Goal: Find specific page/section: Find specific page/section

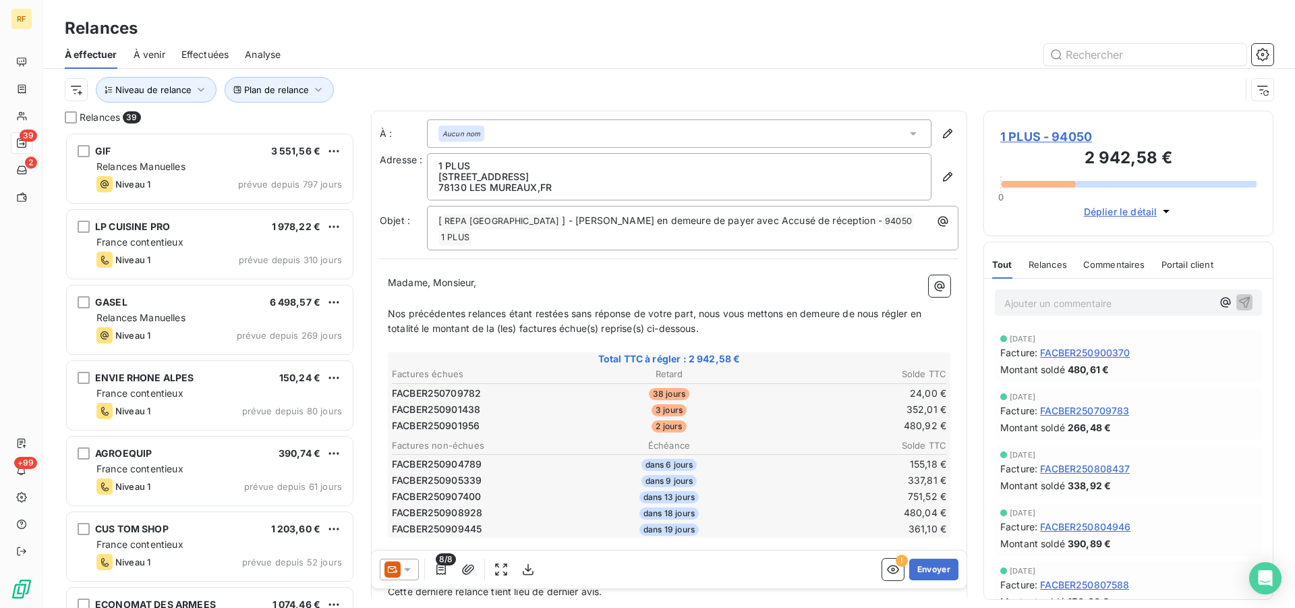
scroll to position [464, 279]
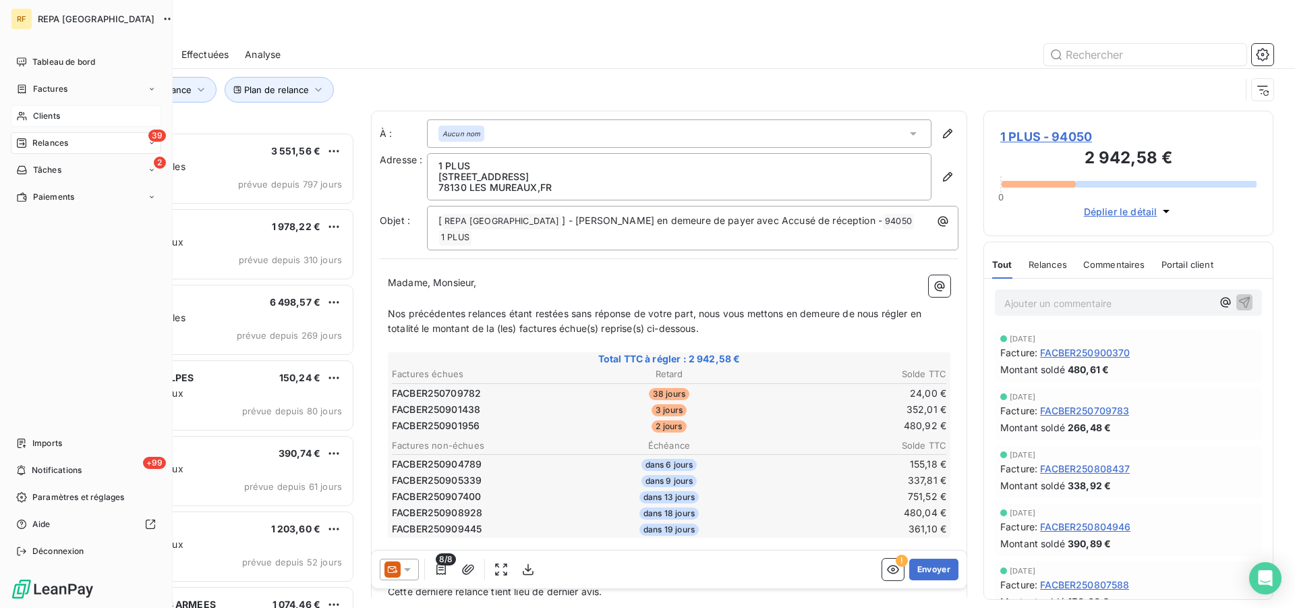
click at [40, 116] on span "Clients" at bounding box center [46, 116] width 27 height 12
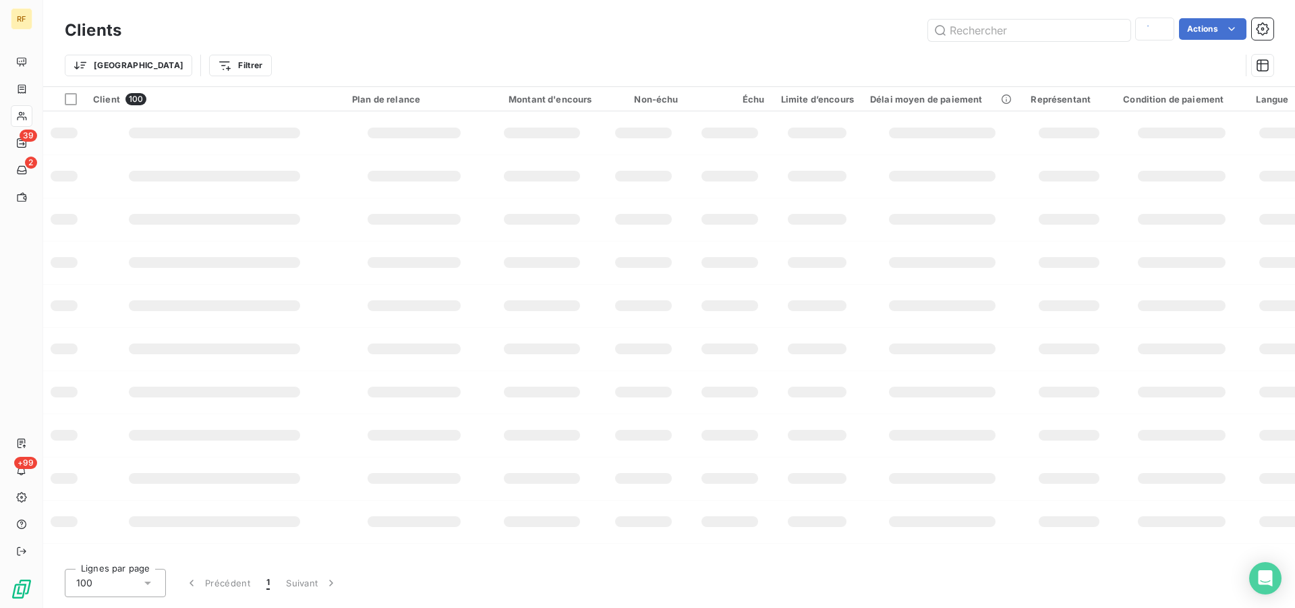
type input "31357"
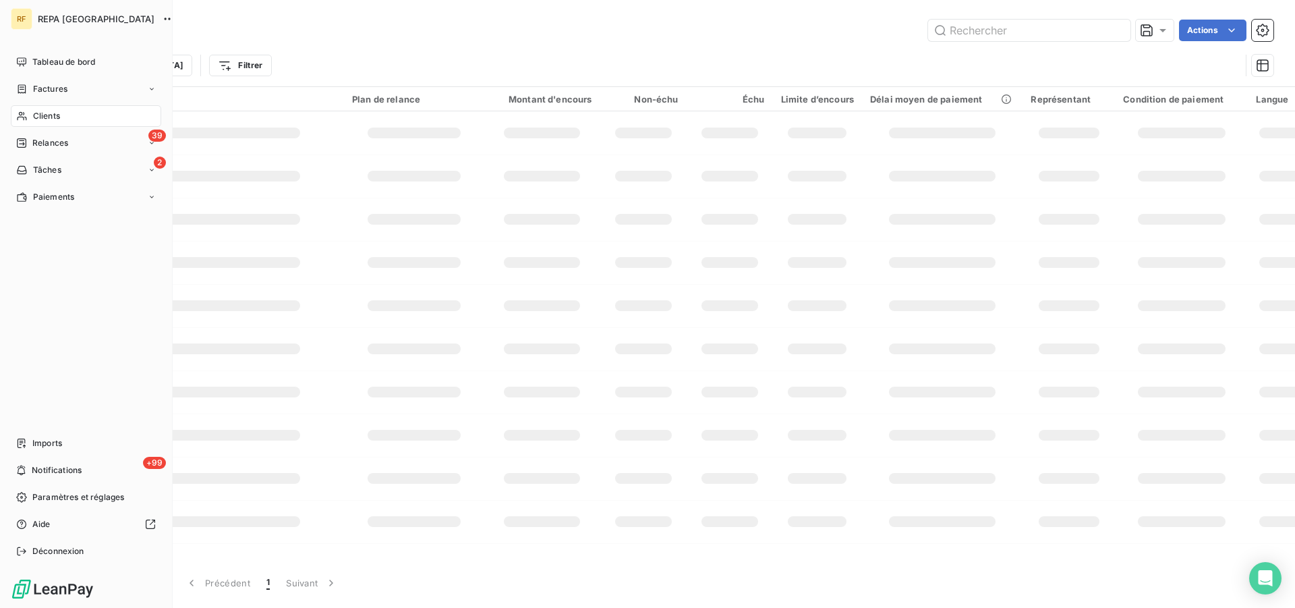
click at [43, 113] on span "Clients" at bounding box center [46, 116] width 27 height 12
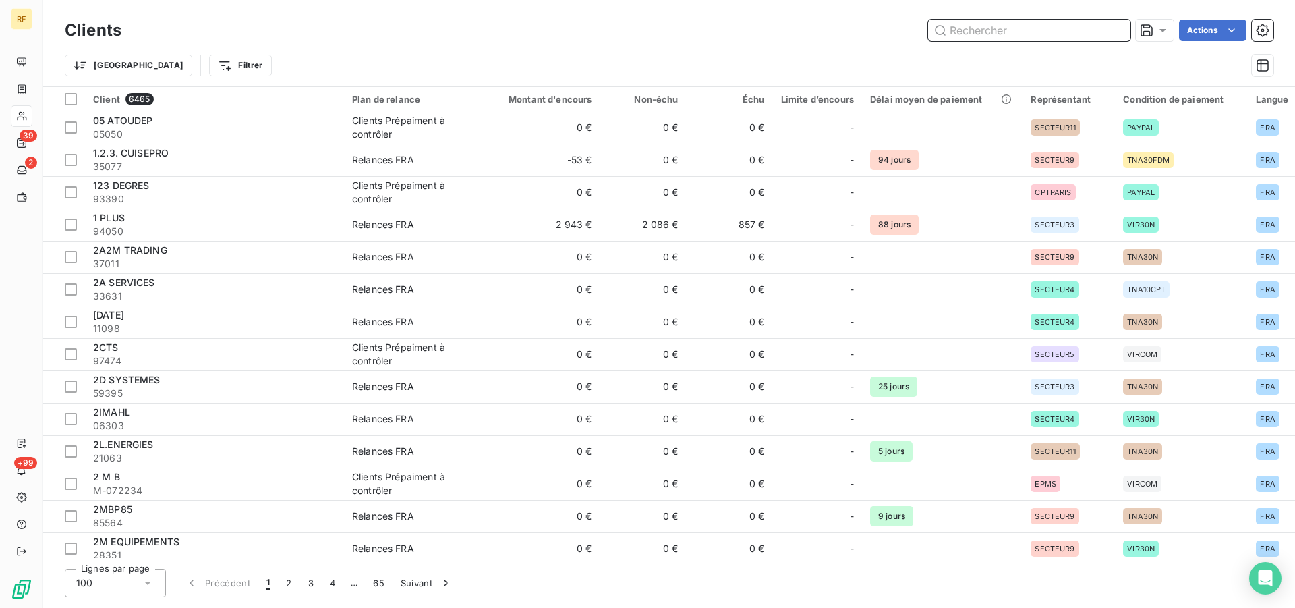
click at [1036, 36] on input "text" at bounding box center [1029, 31] width 202 height 22
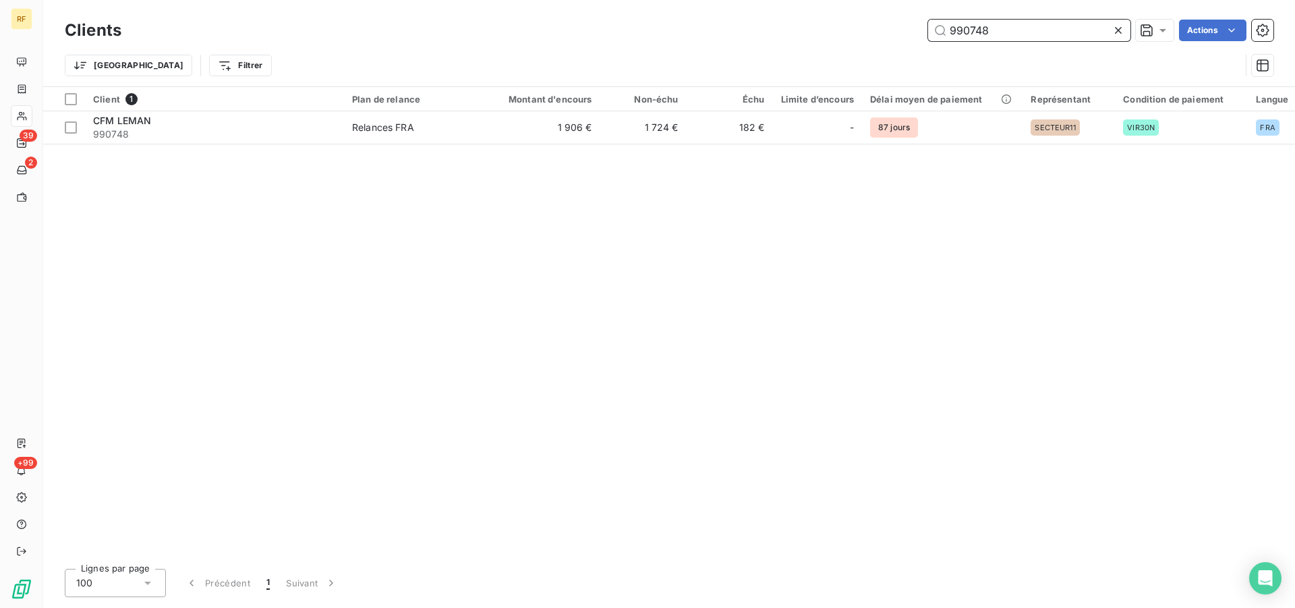
click at [1011, 28] on input "990748" at bounding box center [1029, 31] width 202 height 22
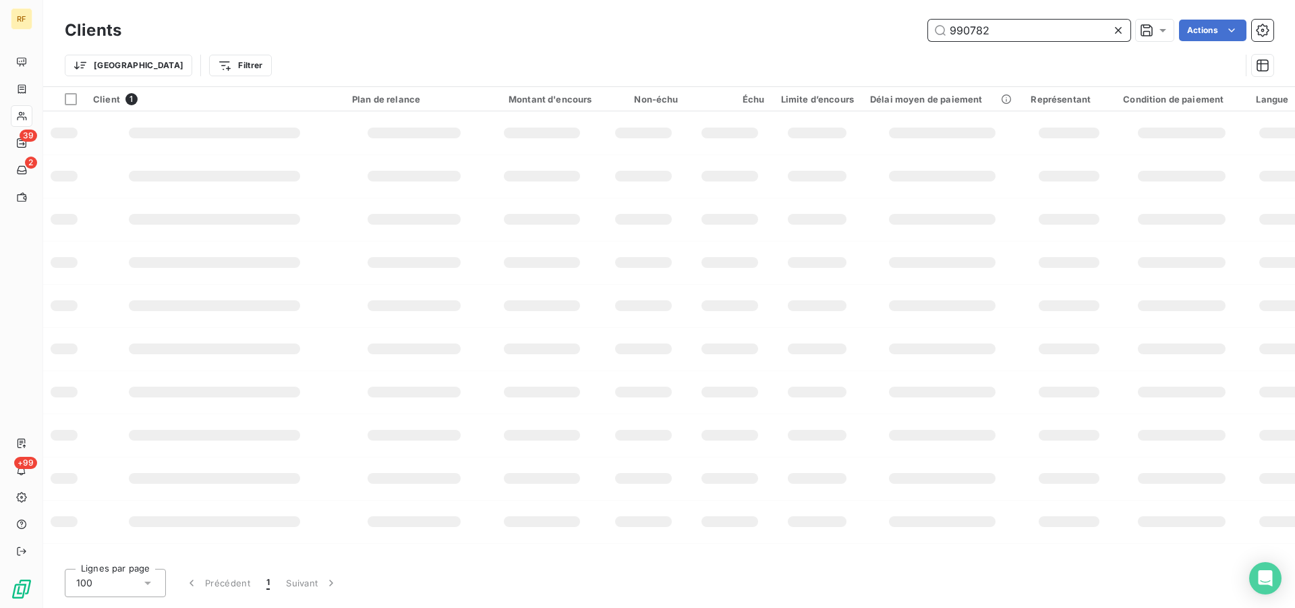
type input "990782"
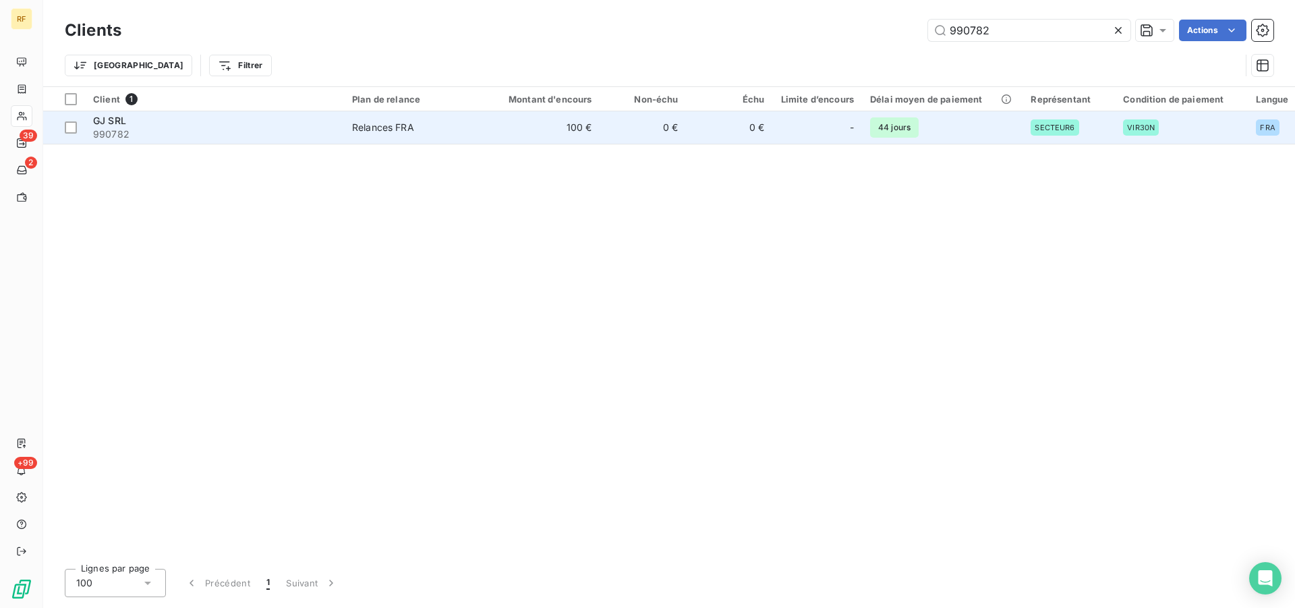
click at [420, 128] on span "Relances FRA" at bounding box center [414, 127] width 124 height 13
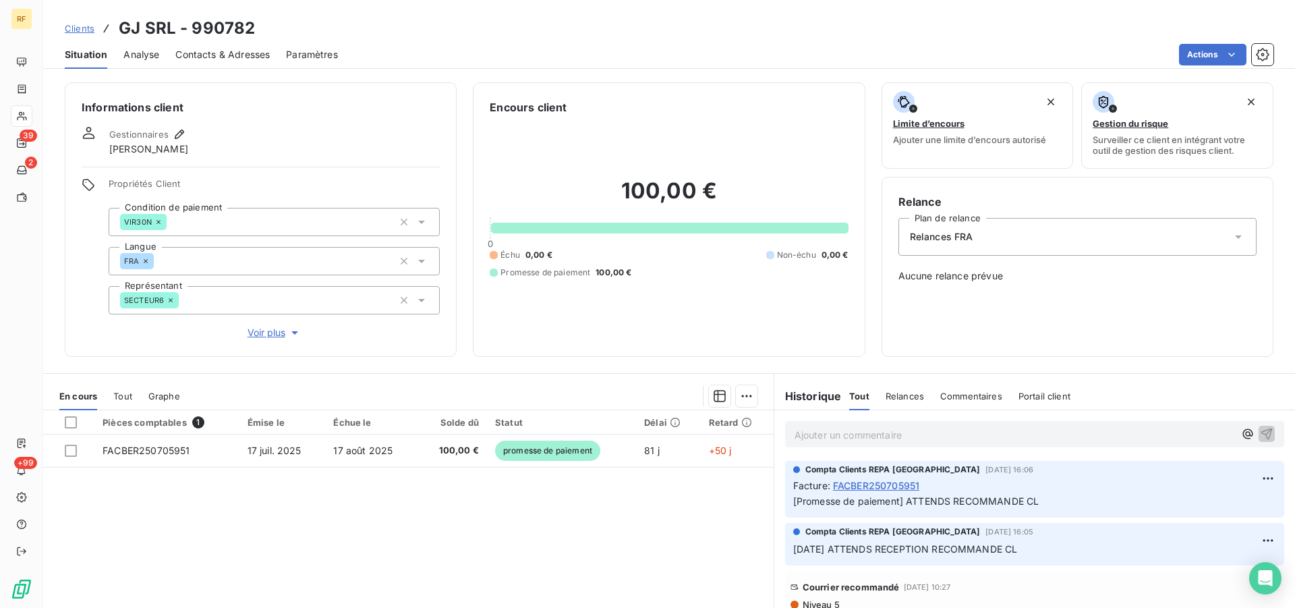
click at [887, 396] on span "Relances" at bounding box center [905, 396] width 38 height 11
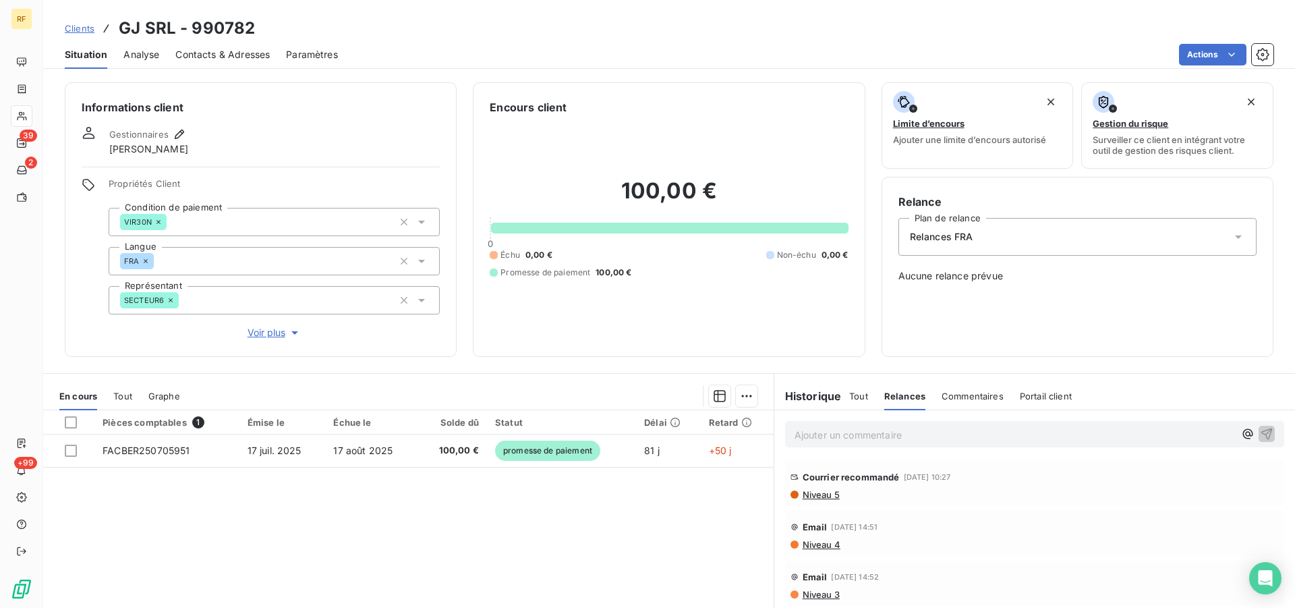
scroll to position [103, 0]
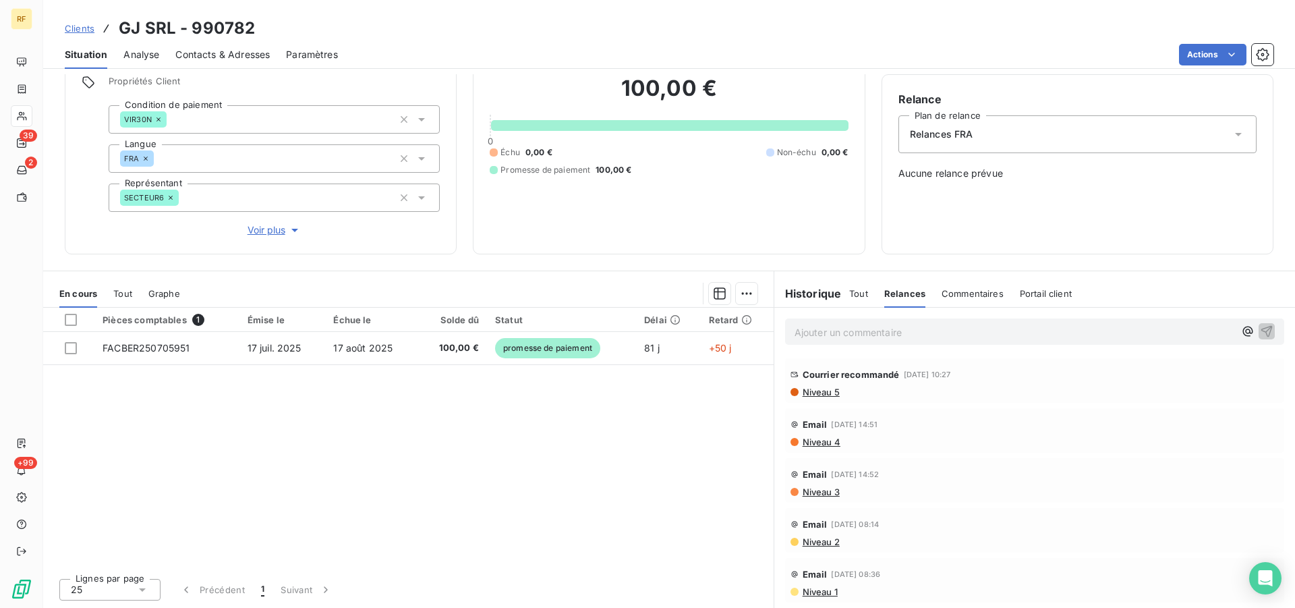
click at [801, 447] on span "Niveau 4" at bounding box center [820, 442] width 39 height 11
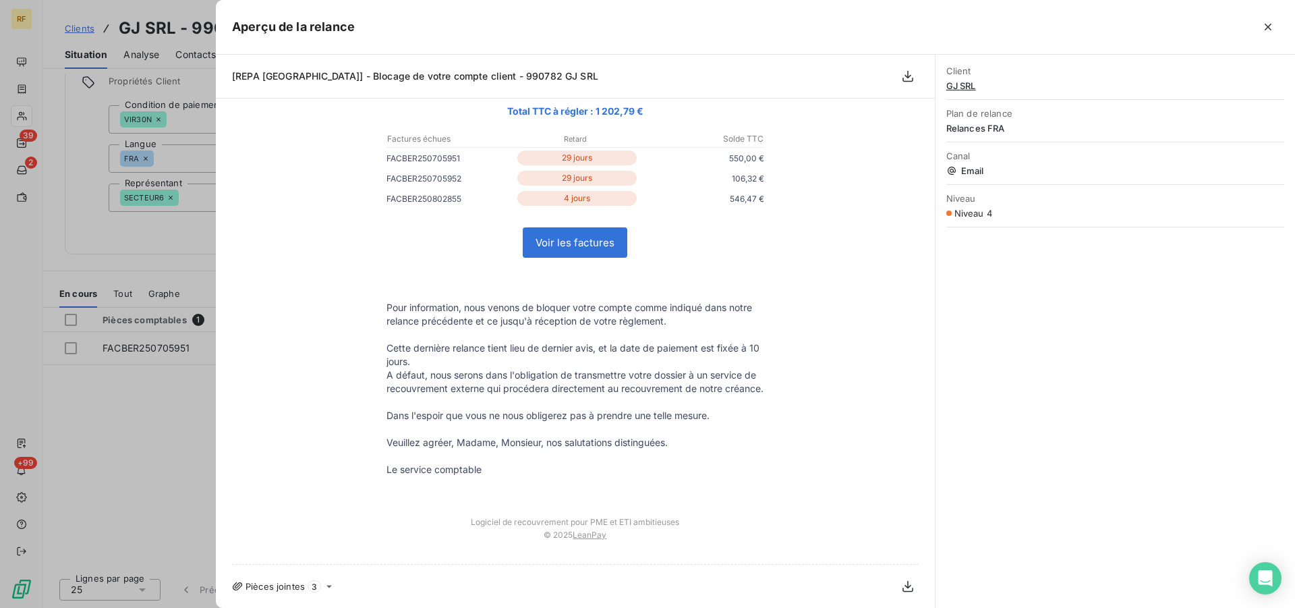
scroll to position [0, 0]
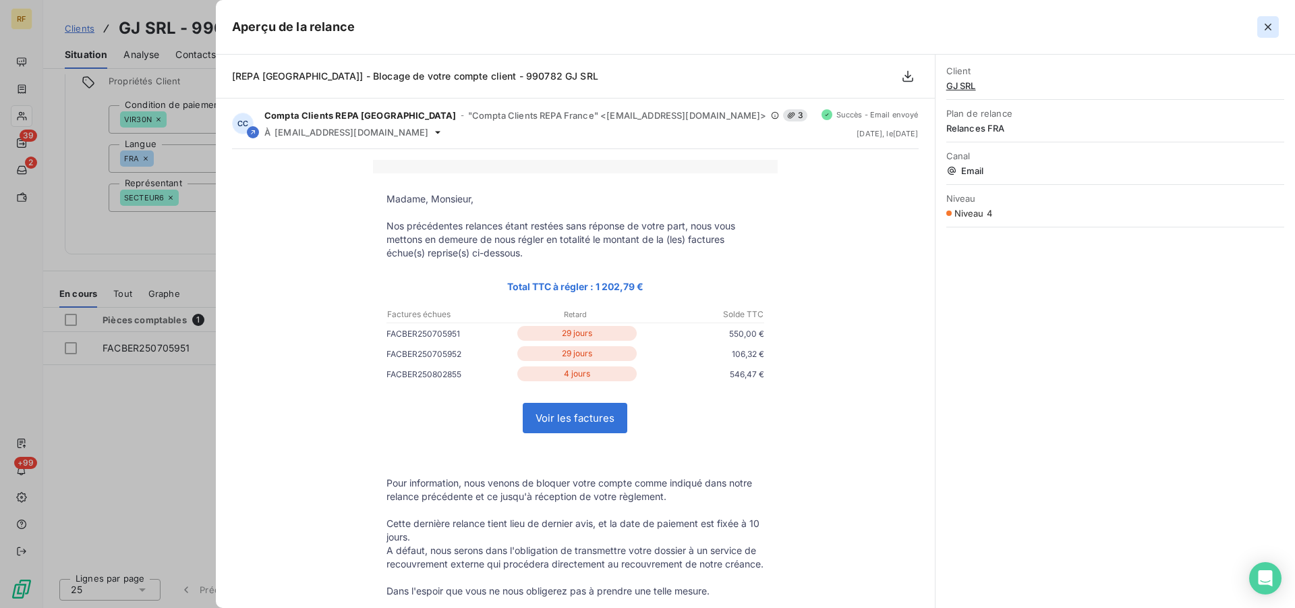
click at [1274, 28] on icon "button" at bounding box center [1268, 26] width 13 height 13
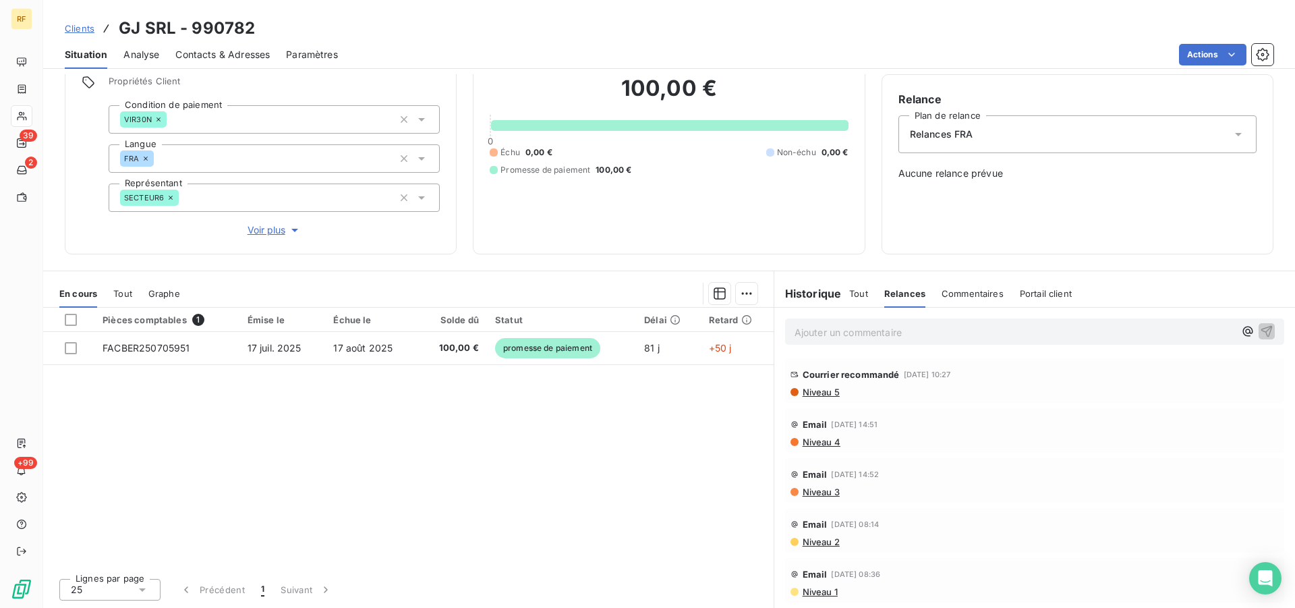
click at [823, 495] on span "Niveau 3" at bounding box center [820, 491] width 38 height 11
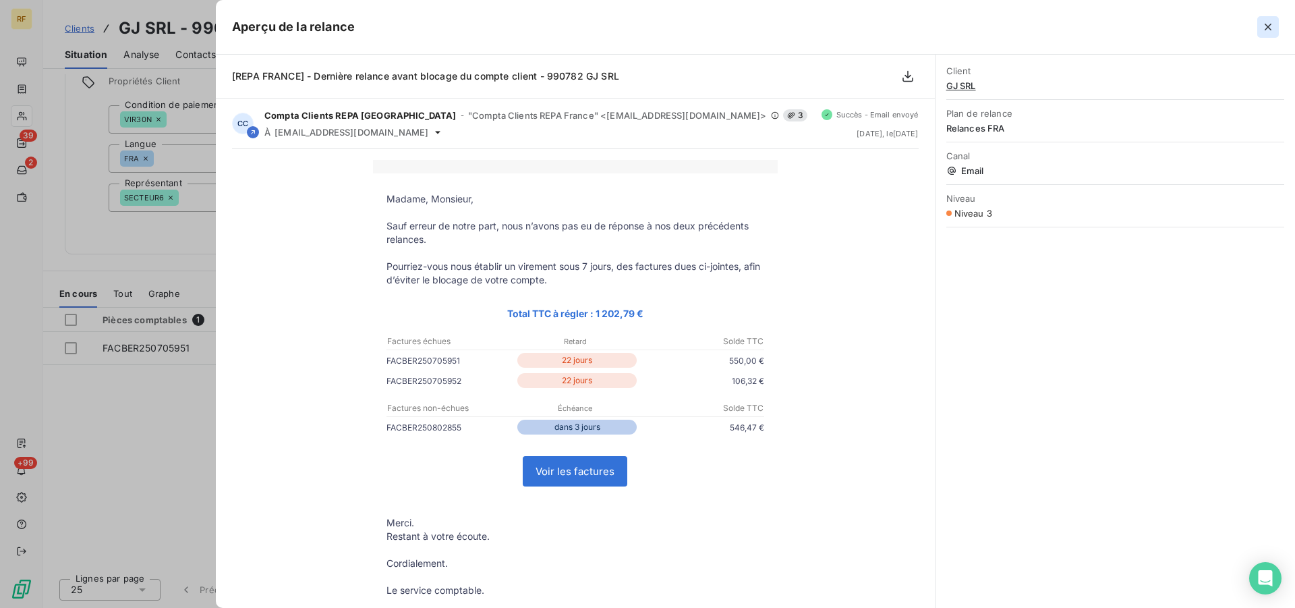
click at [1267, 28] on icon "button" at bounding box center [1268, 27] width 7 height 7
